Goal: Find contact information: Find contact information

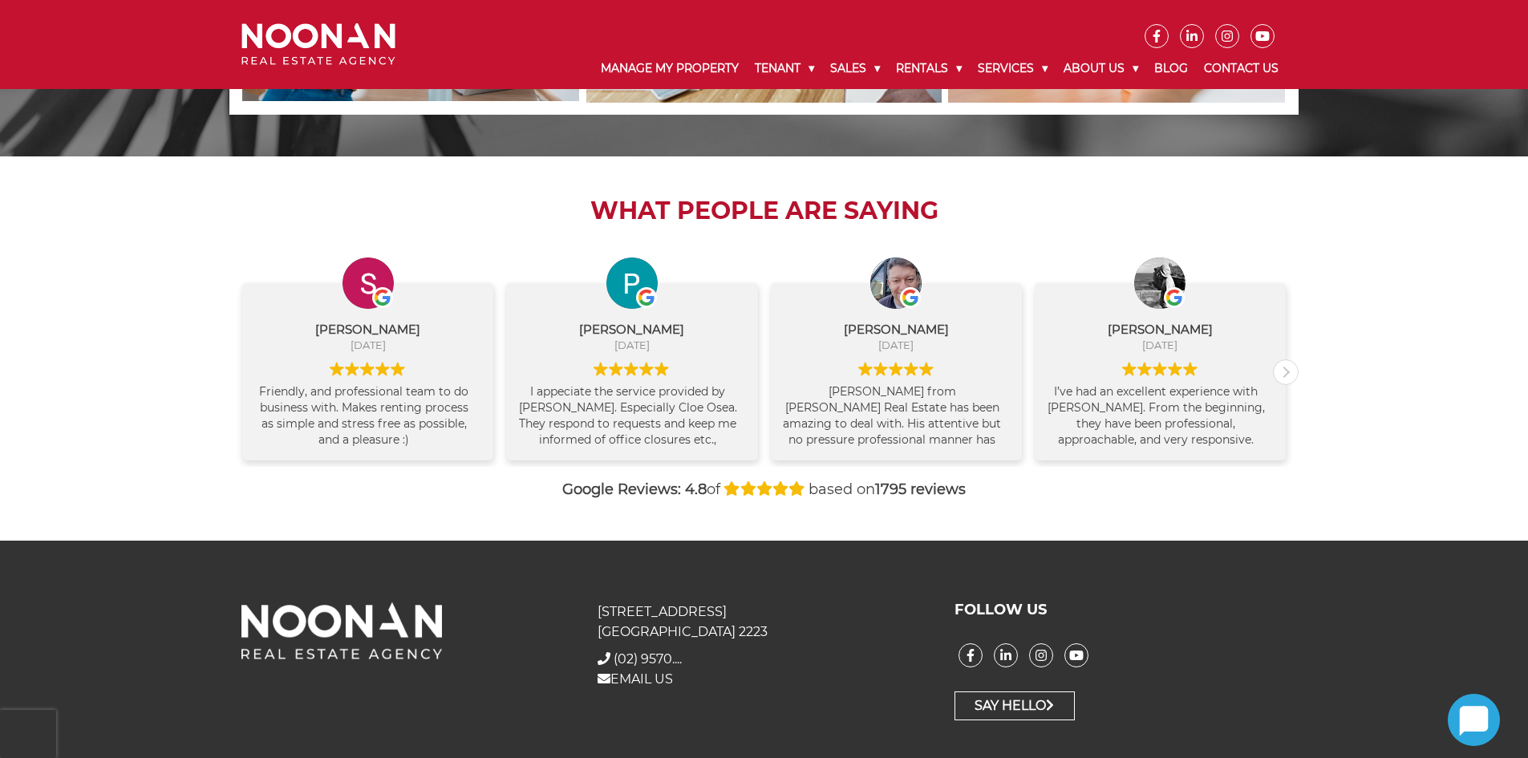
scroll to position [1609, 0]
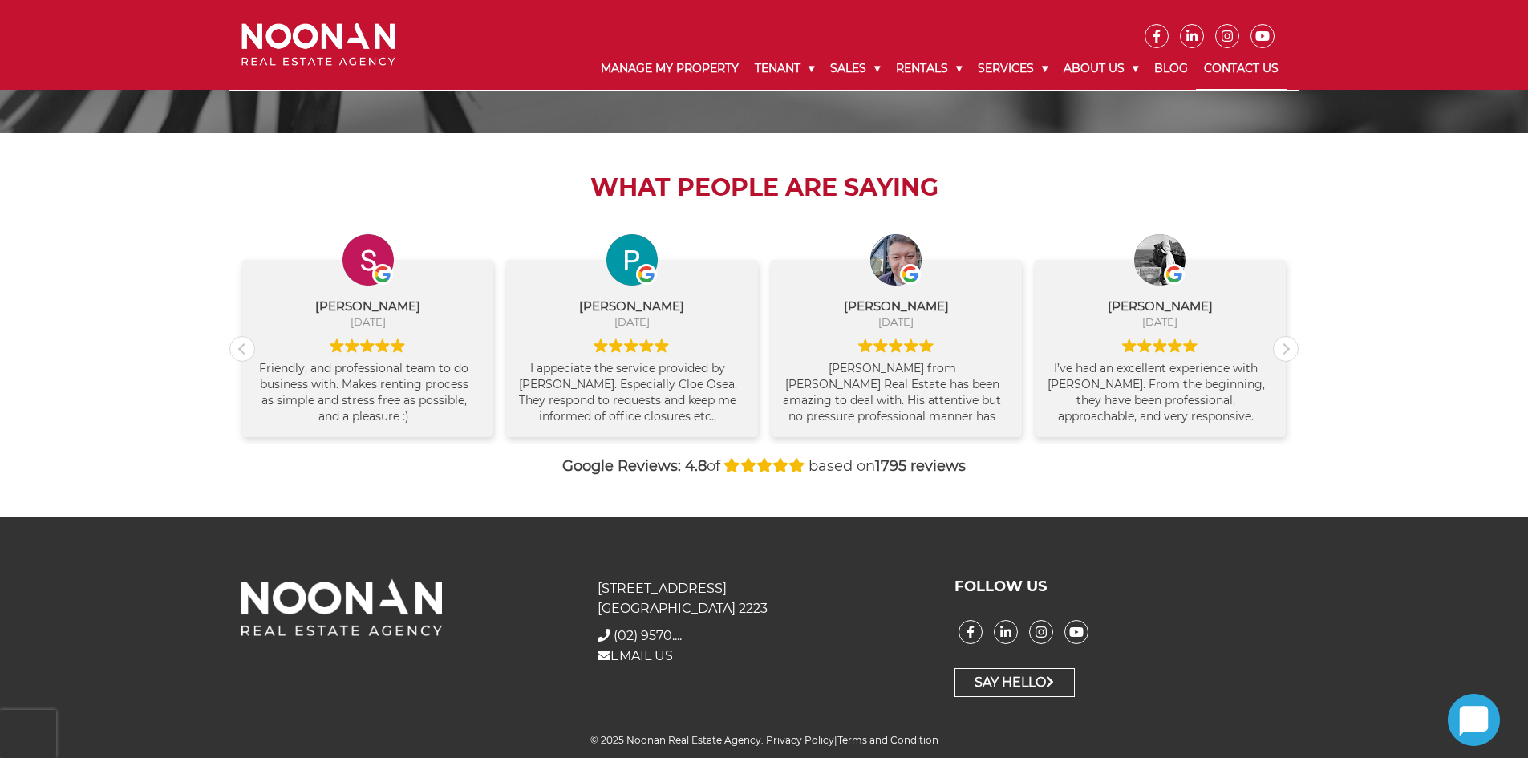
click at [1224, 67] on link "Contact Us" at bounding box center [1241, 69] width 91 height 42
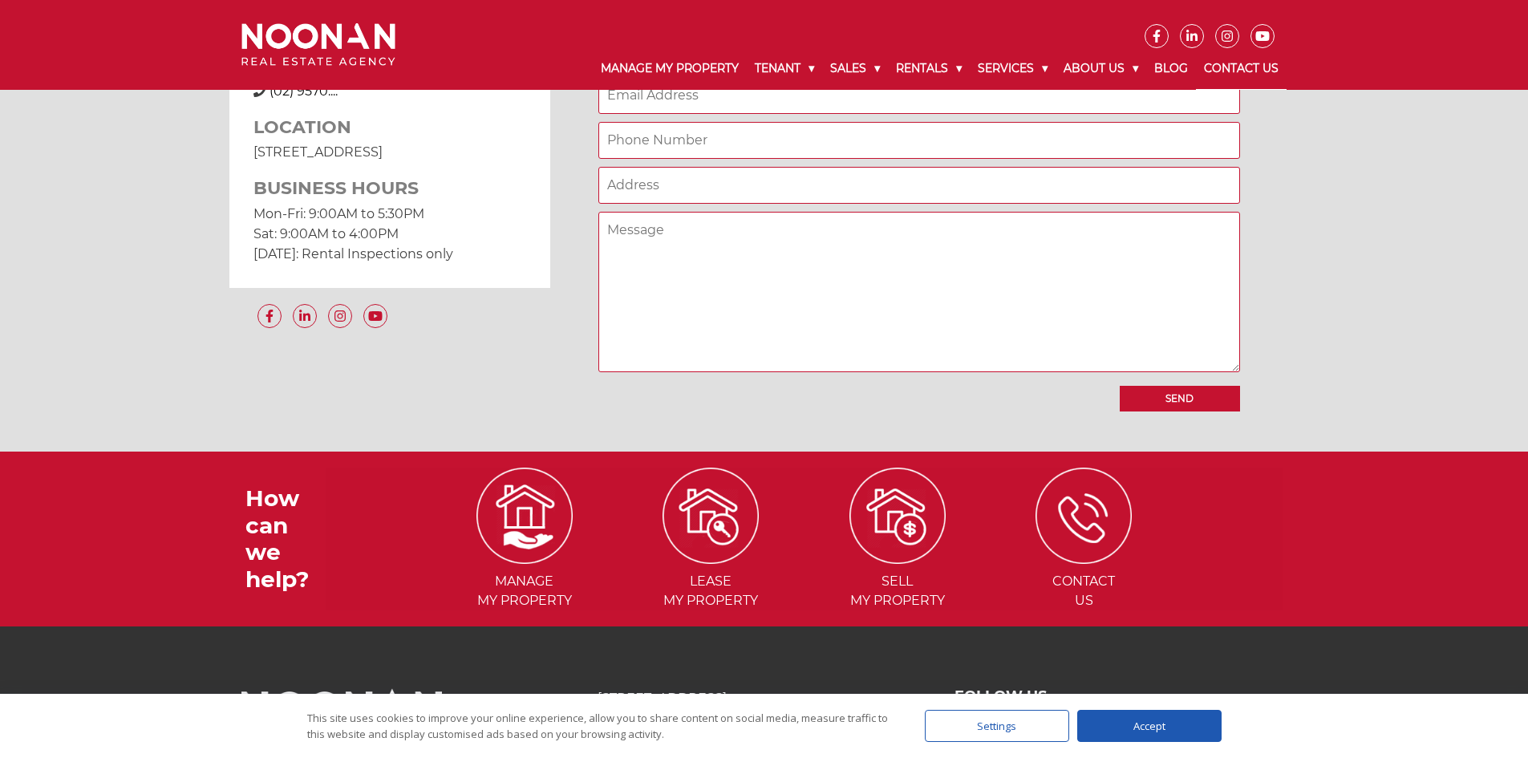
scroll to position [1466, 0]
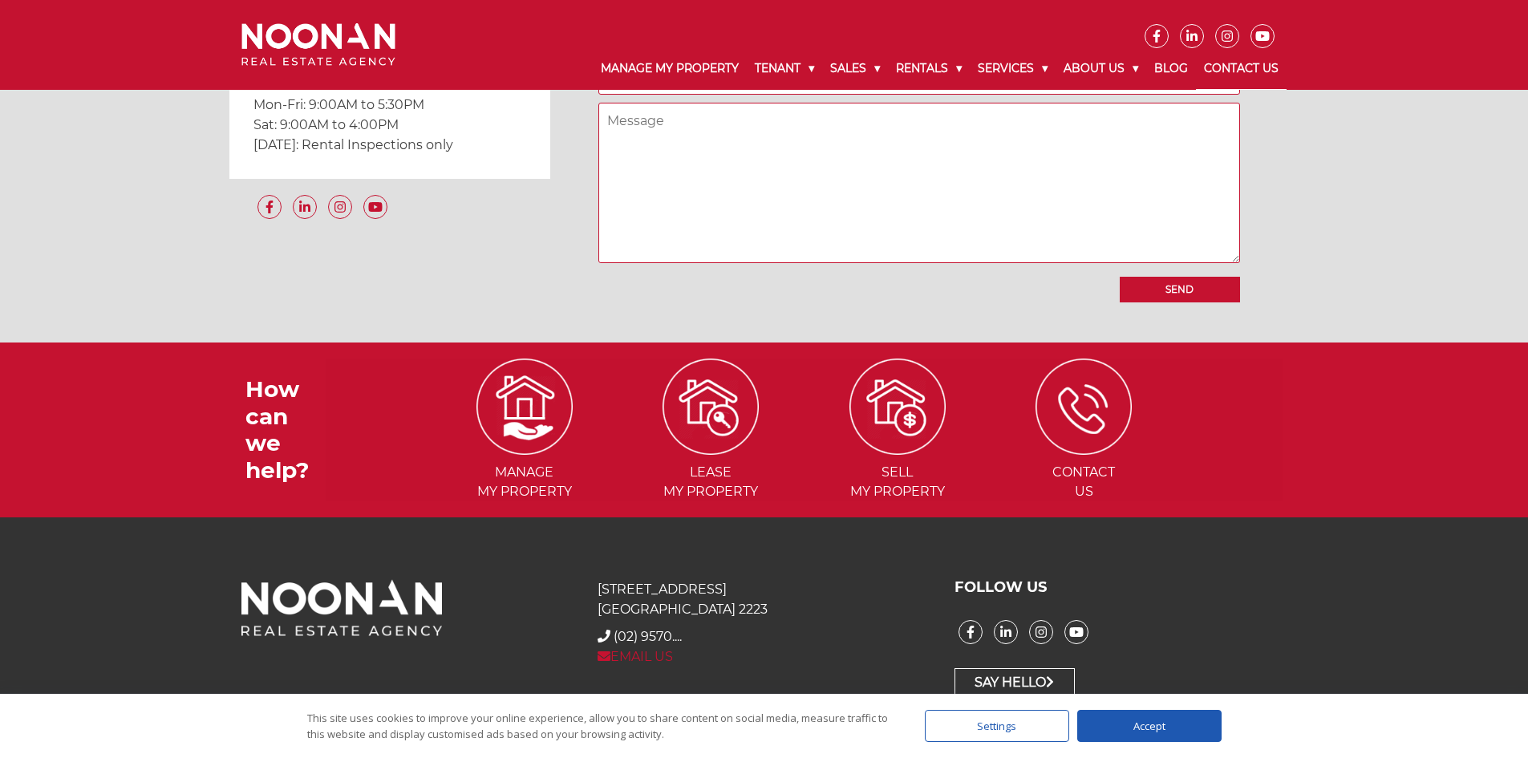
click at [649, 654] on link "EMAIL US" at bounding box center [635, 656] width 75 height 15
click at [538, 644] on div at bounding box center [407, 638] width 356 height 119
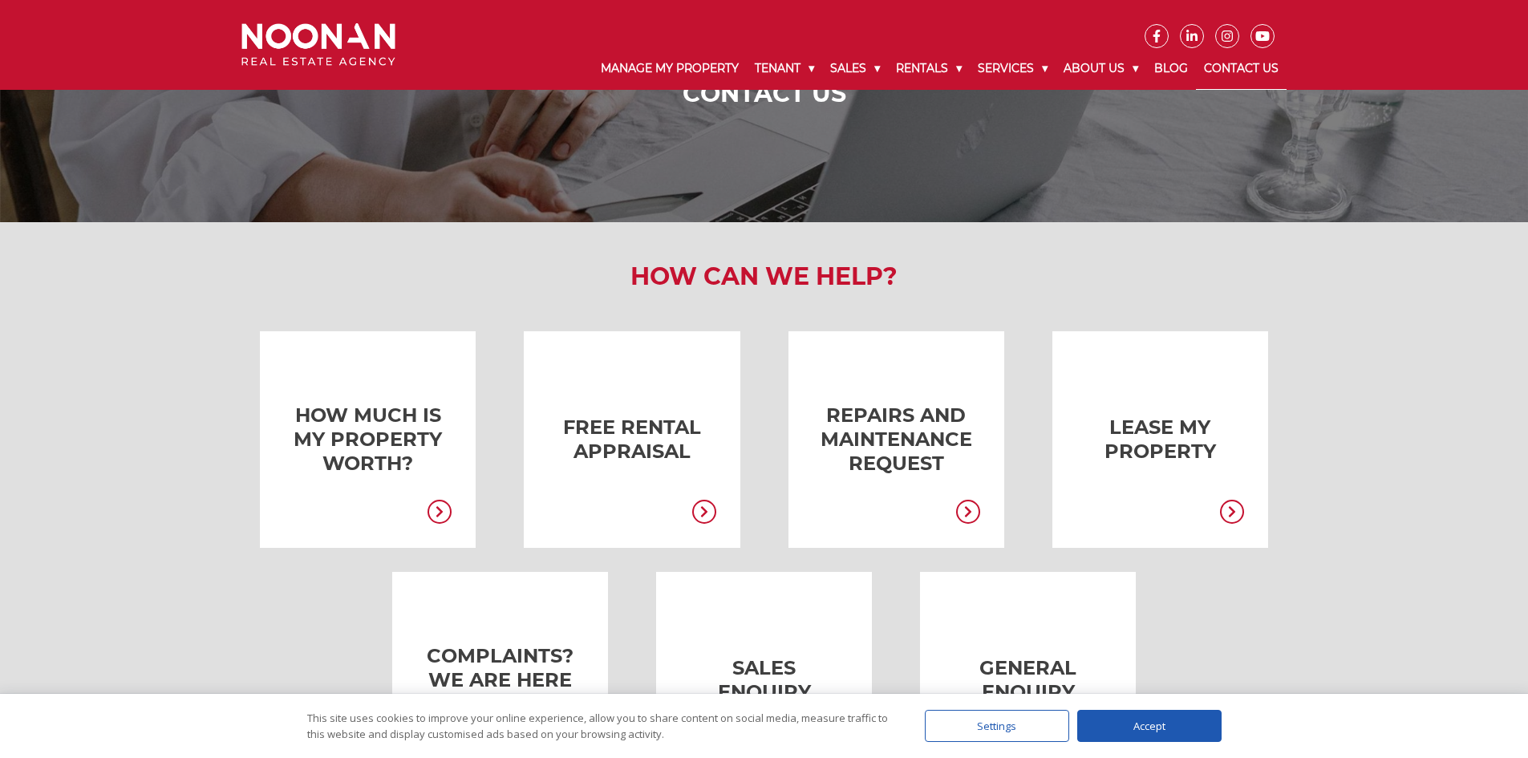
scroll to position [0, 0]
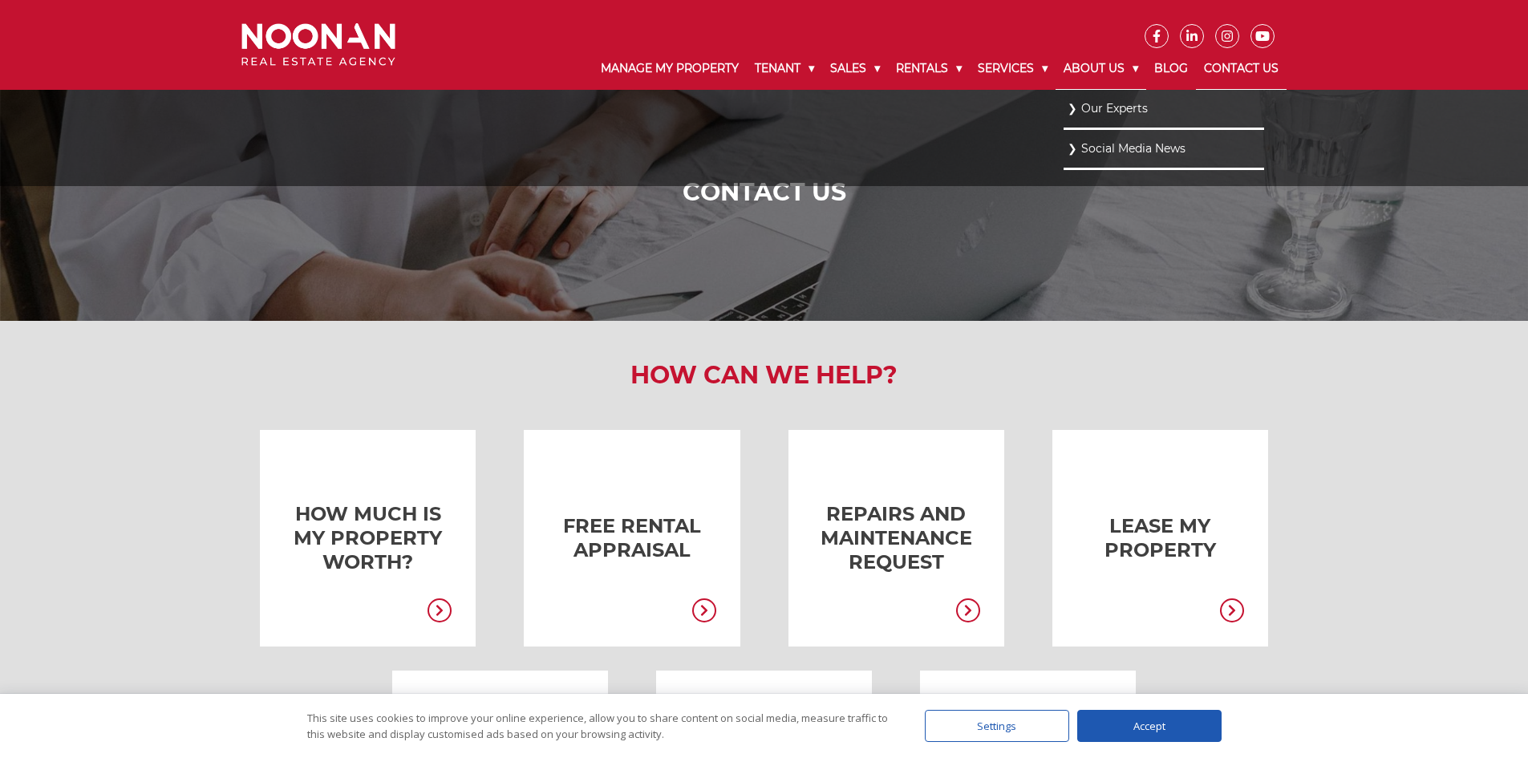
click at [1110, 69] on link "About Us" at bounding box center [1101, 69] width 91 height 42
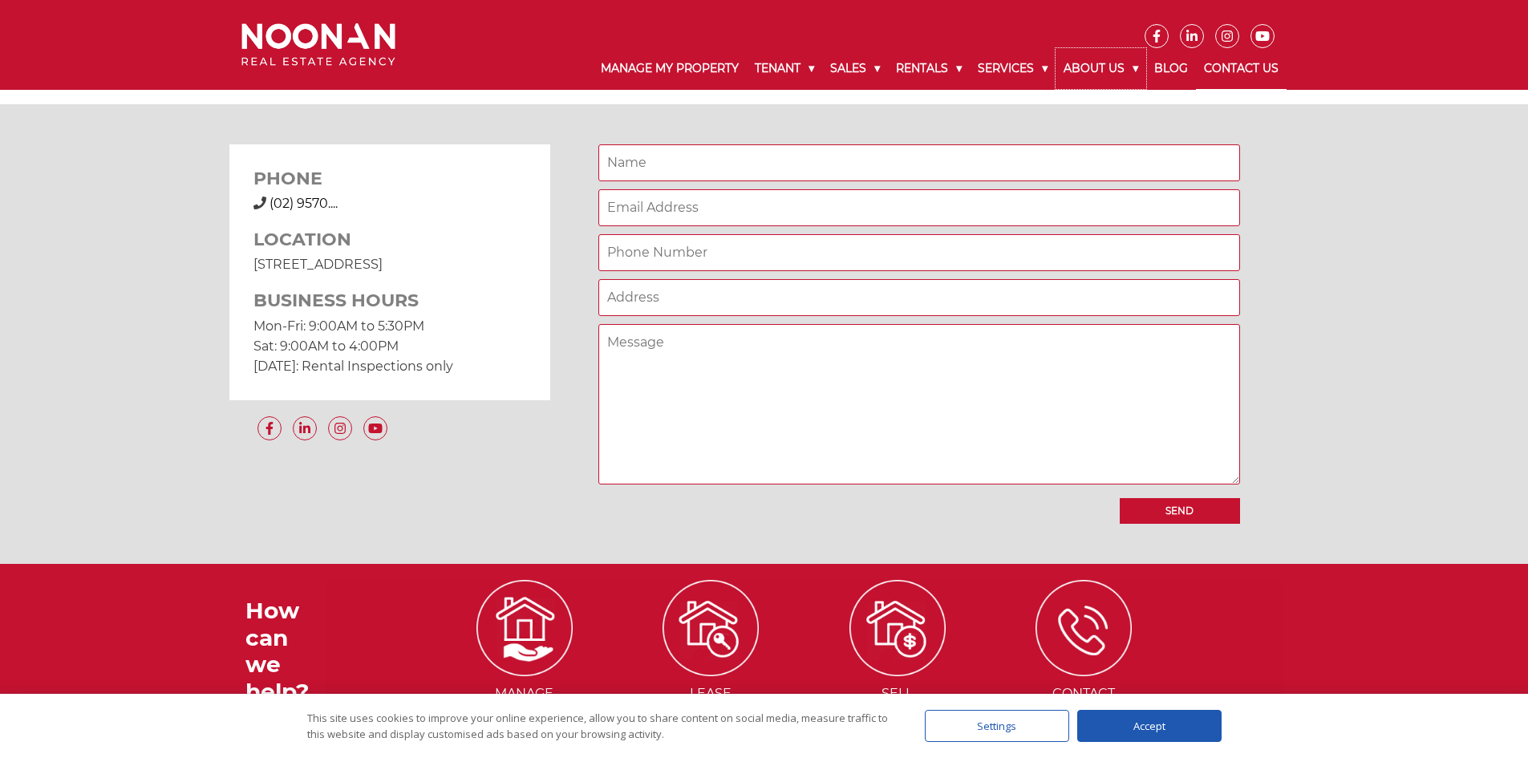
scroll to position [1226, 0]
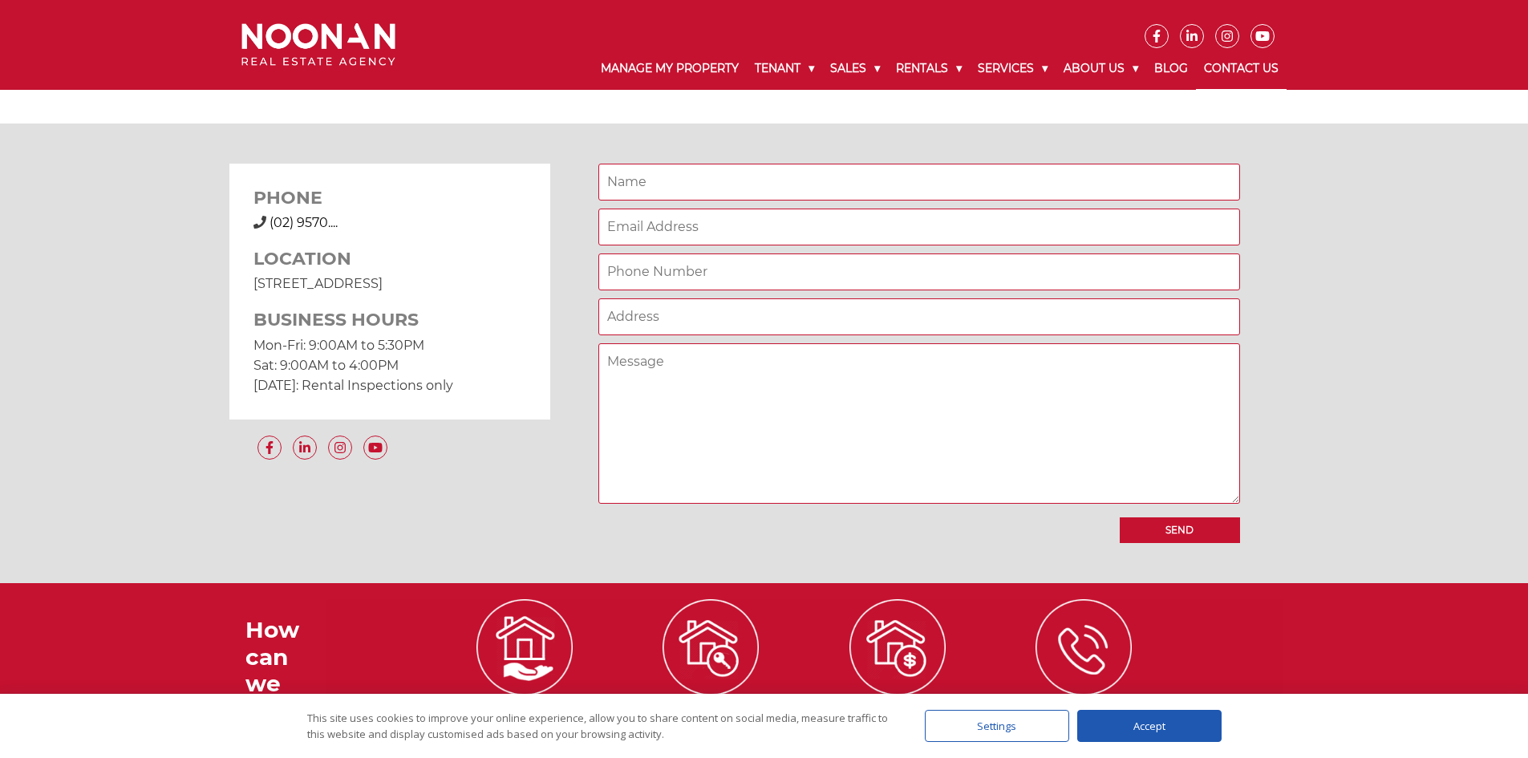
drag, startPoint x: 253, startPoint y: 280, endPoint x: 477, endPoint y: 277, distance: 224.6
click at [477, 277] on div "PHONE (02) 9570 9999 (02) 9570.... LOCATION 31 Morts Road Mortdale NSW 2223 BUS…" at bounding box center [389, 291] width 321 height 255
copy p "31 Morts Road Mortdale NSW 2223"
